Goal: Find contact information: Find contact information

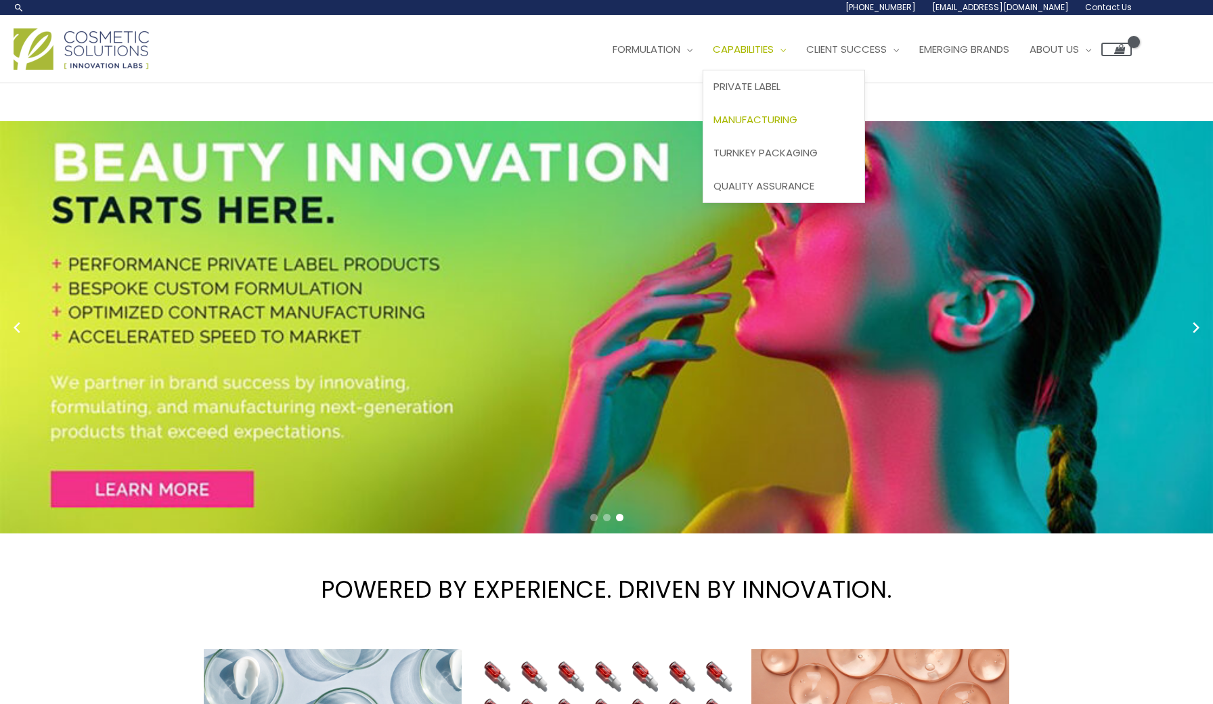
click at [713, 127] on span "Manufacturing" at bounding box center [755, 119] width 84 height 14
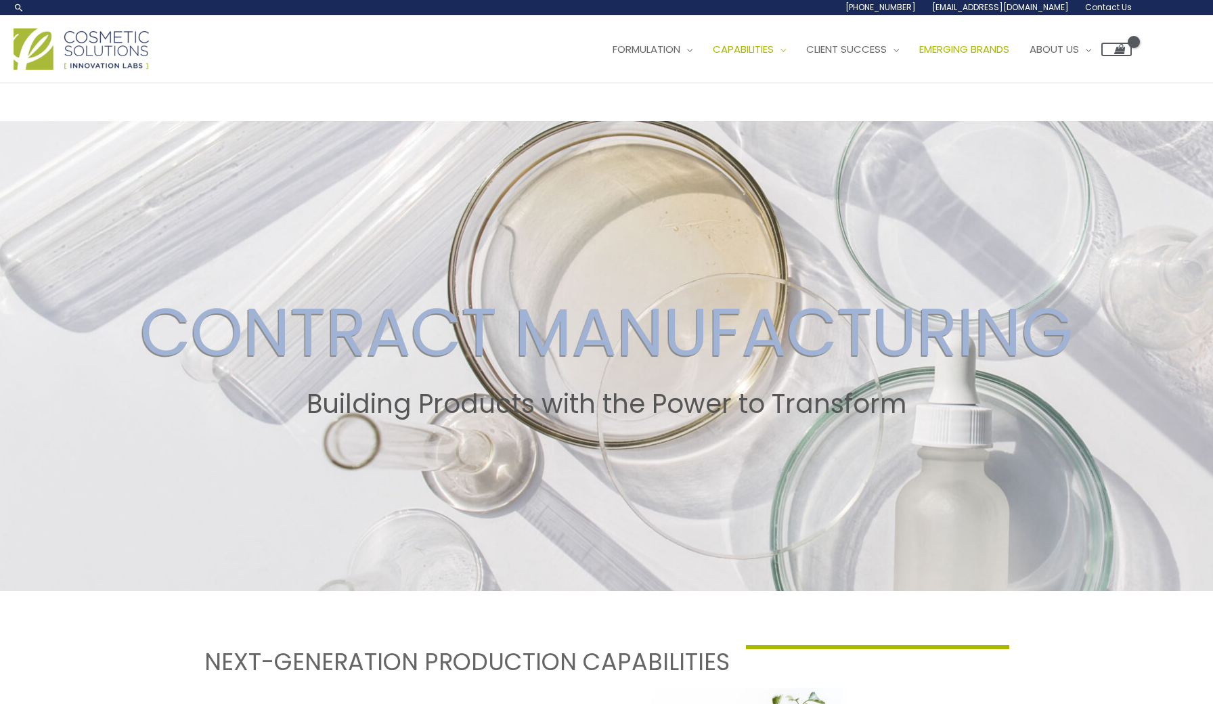
click at [919, 56] on span "Emerging Brands" at bounding box center [964, 49] width 90 height 14
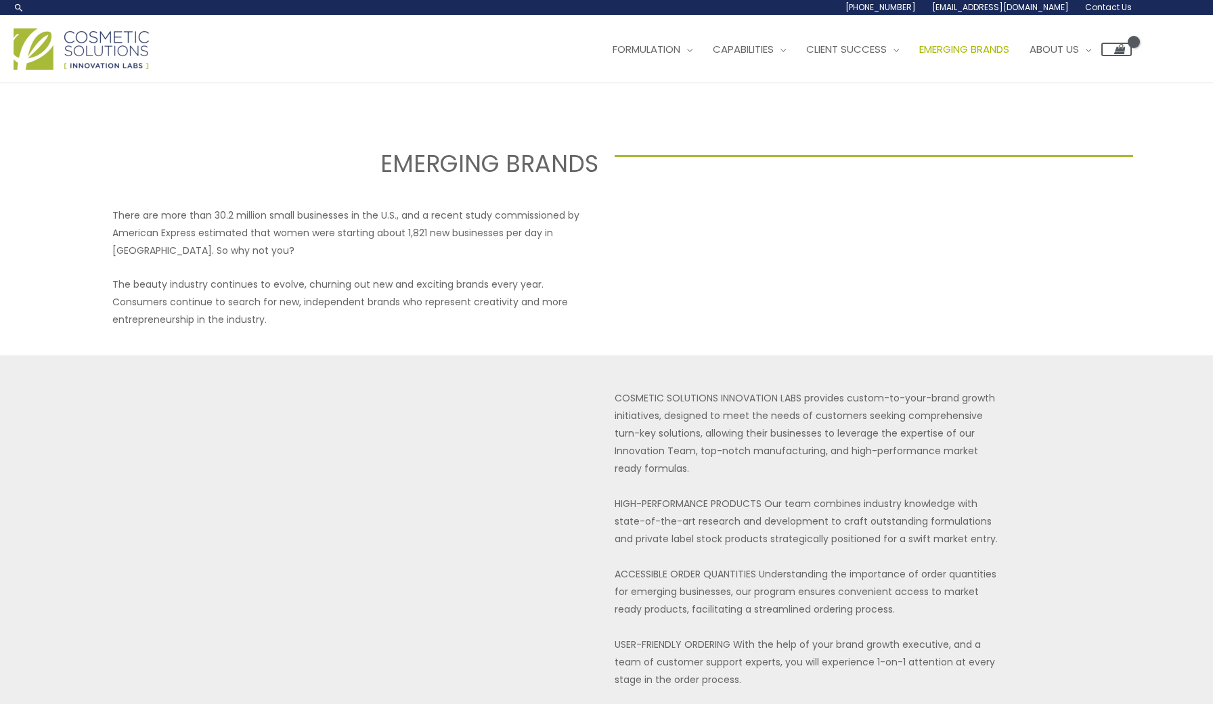
click at [0, 0] on span "Contact Us" at bounding box center [0, 0] width 0 height 0
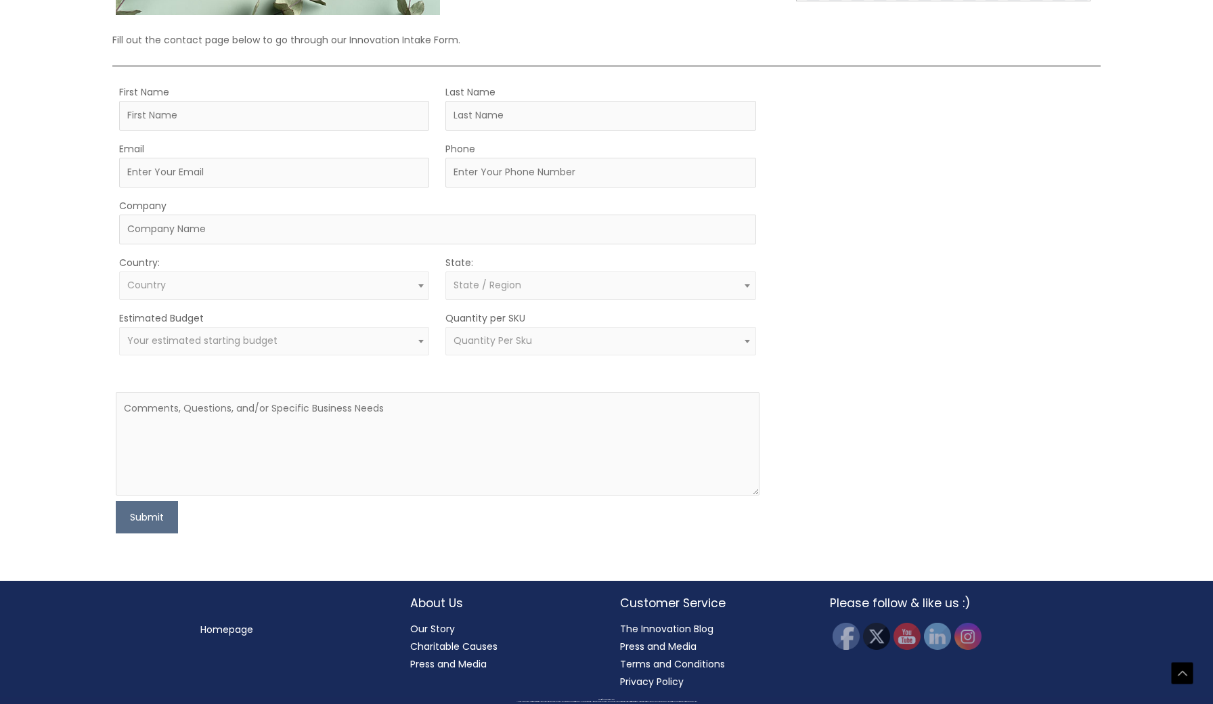
scroll to position [347, 0]
